Goal: Task Accomplishment & Management: Manage account settings

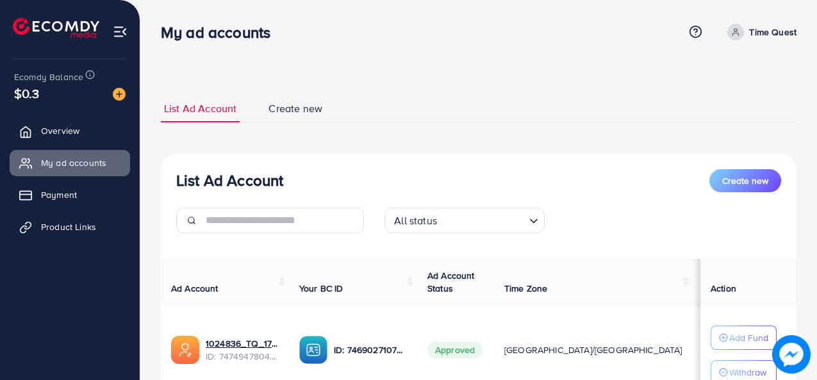
scroll to position [195, 0]
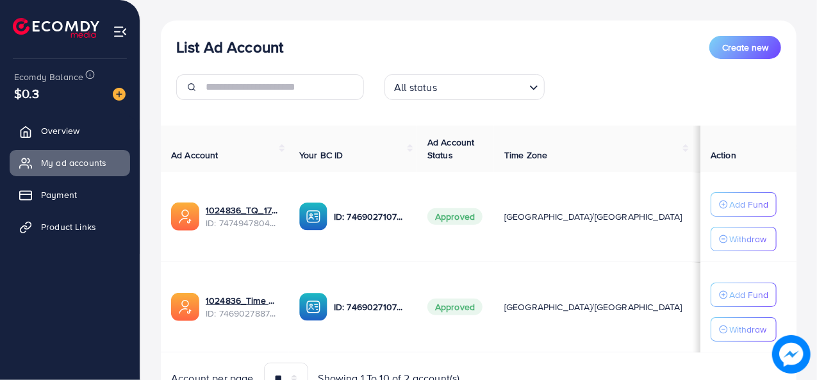
scroll to position [134, 0]
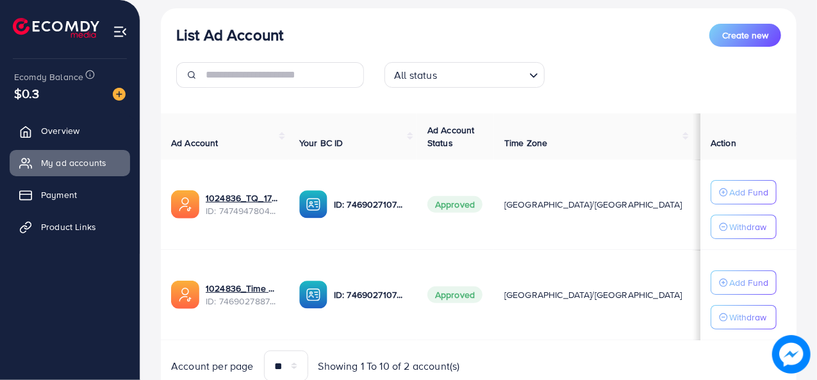
scroll to position [163, 0]
